Goal: Task Accomplishment & Management: Use online tool/utility

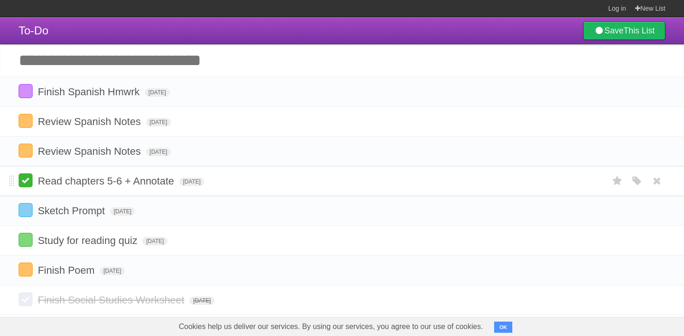
click at [27, 187] on label at bounding box center [26, 181] width 14 height 14
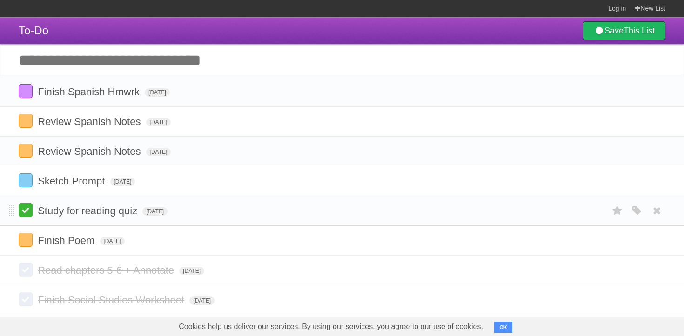
click at [28, 215] on label at bounding box center [26, 210] width 14 height 14
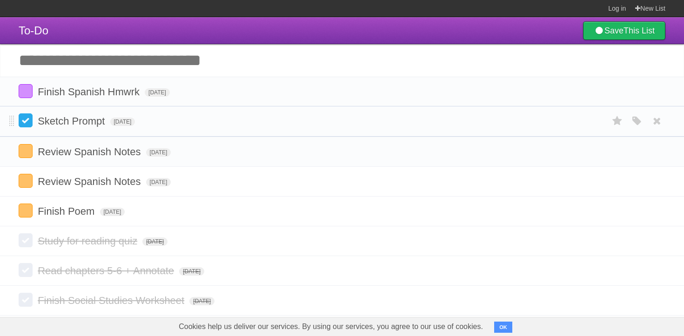
drag, startPoint x: 10, startPoint y: 186, endPoint x: 26, endPoint y: 123, distance: 64.8
